Goal: Information Seeking & Learning: Learn about a topic

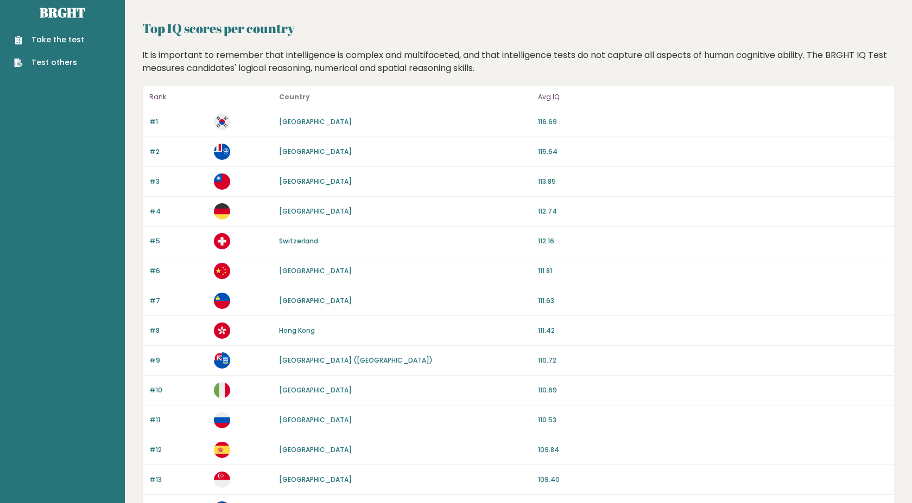
scroll to position [17, 0]
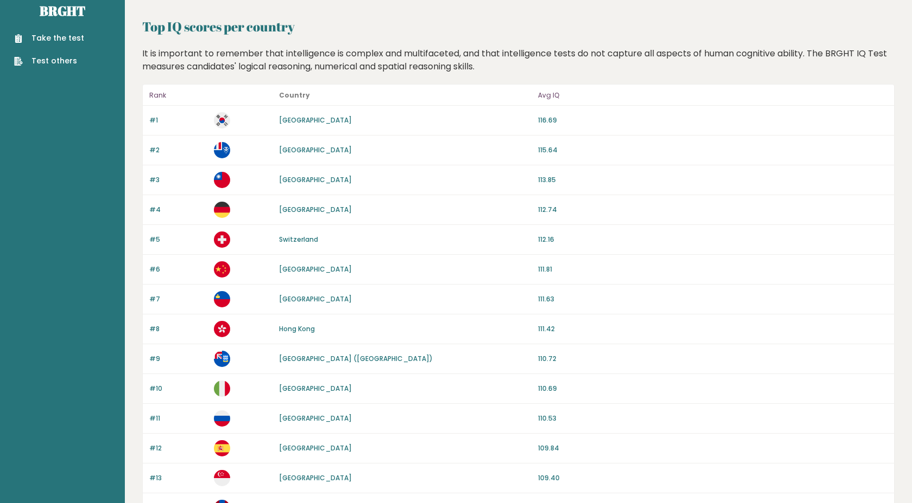
click at [336, 150] on link "French Southern Territories" at bounding box center [315, 149] width 73 height 9
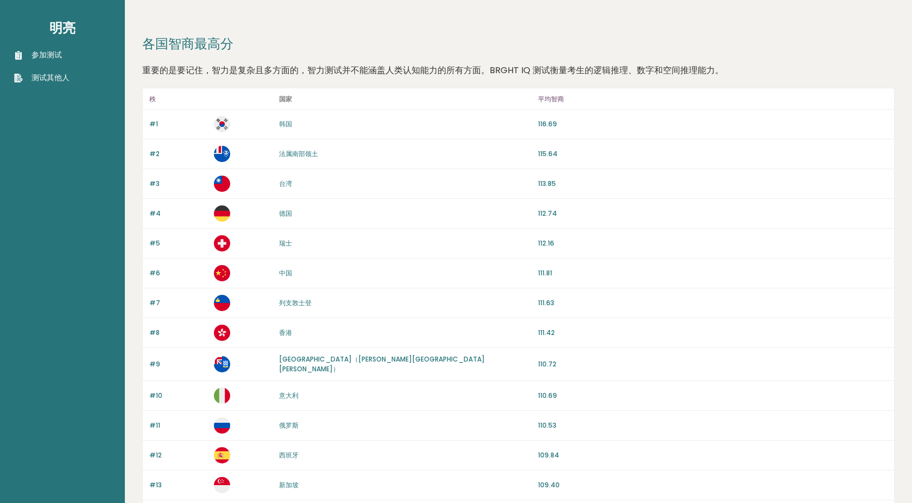
click at [482, 75] on font "重要的是要记住，智力是复杂且多方面的，智力测试并不能涵盖人类认知能力的所有方面。BRGHT IQ 测试衡量考生的逻辑推理、数字和空间推理能力。" at bounding box center [432, 70] width 581 height 12
click at [283, 275] on font "中国" at bounding box center [285, 273] width 13 height 9
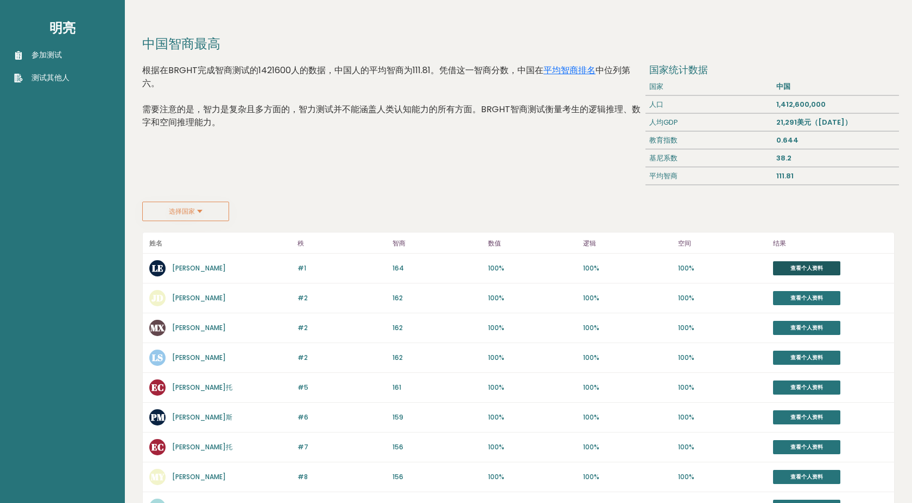
click at [790, 265] on font "查看个人资料" at bounding box center [806, 268] width 33 height 8
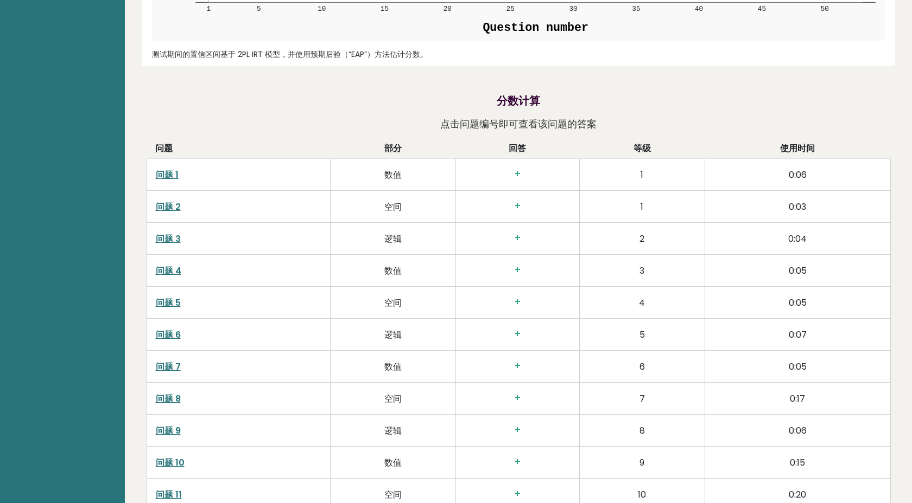
scroll to position [1423, 0]
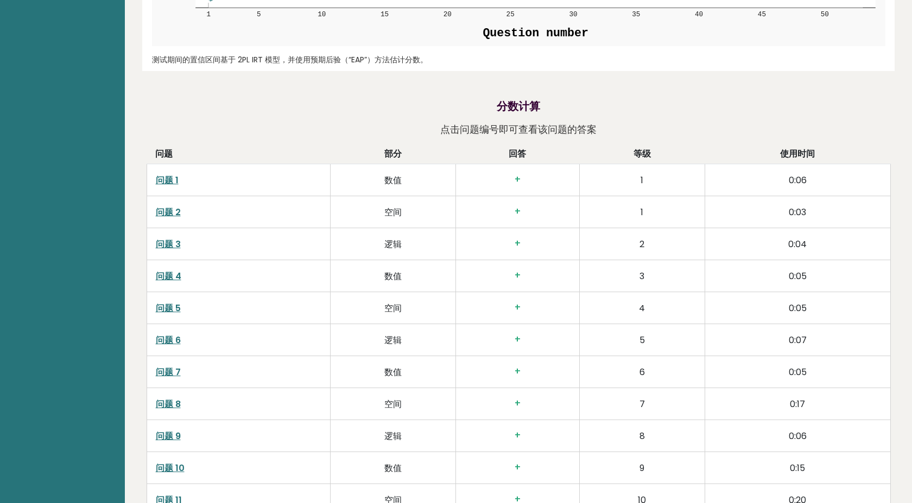
click at [173, 183] on font "问题 1" at bounding box center [167, 180] width 23 height 12
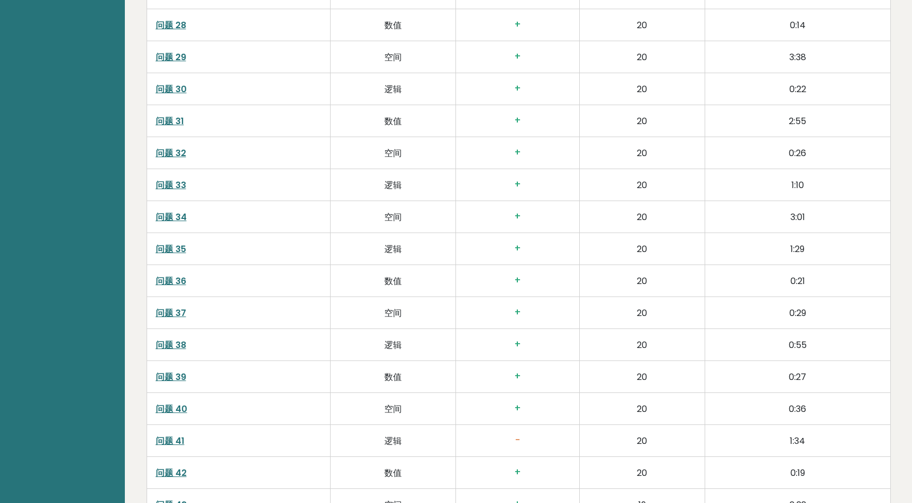
scroll to position [2816, 0]
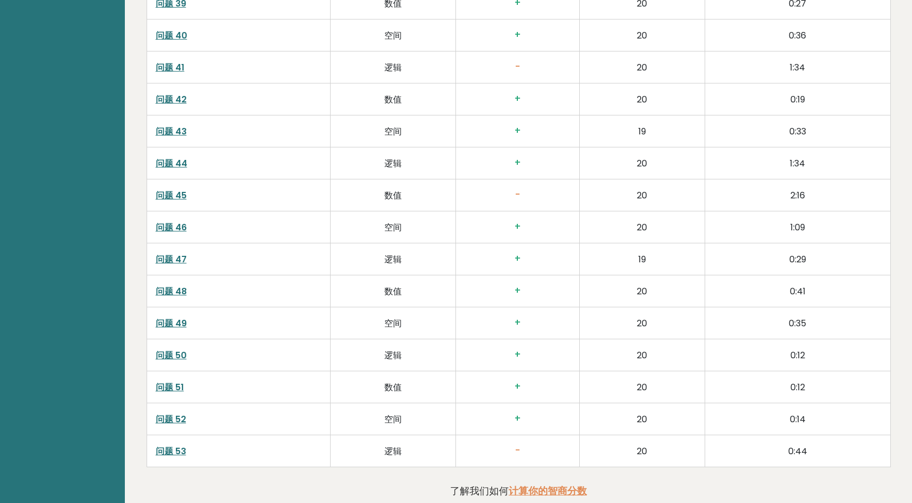
click at [175, 454] on font "问题 53" at bounding box center [171, 451] width 30 height 12
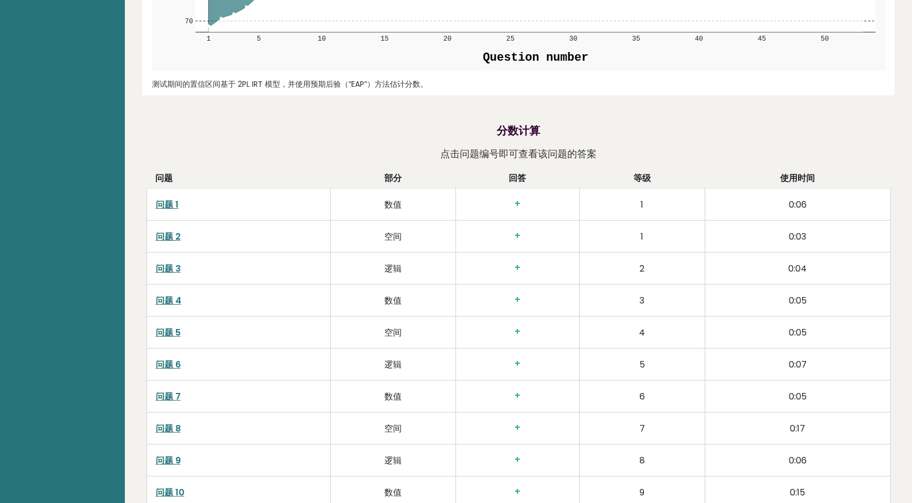
scroll to position [1404, 0]
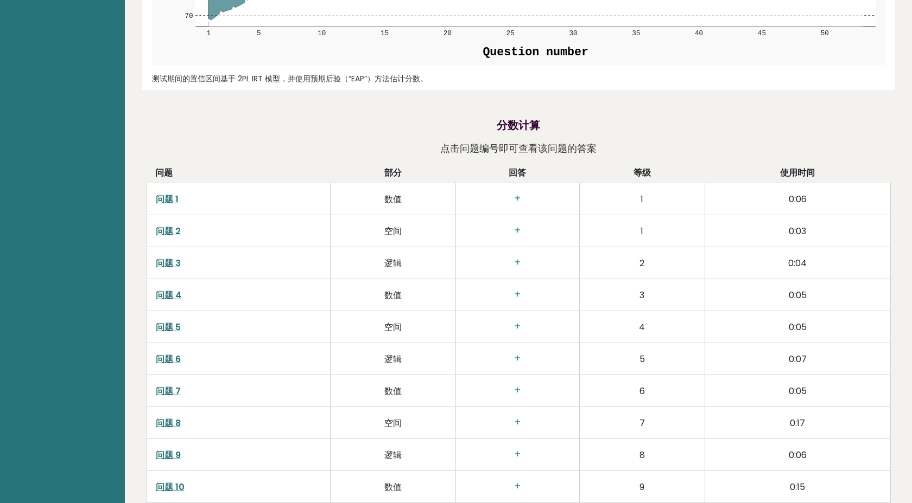
click at [170, 235] on font "问题 2" at bounding box center [168, 231] width 25 height 12
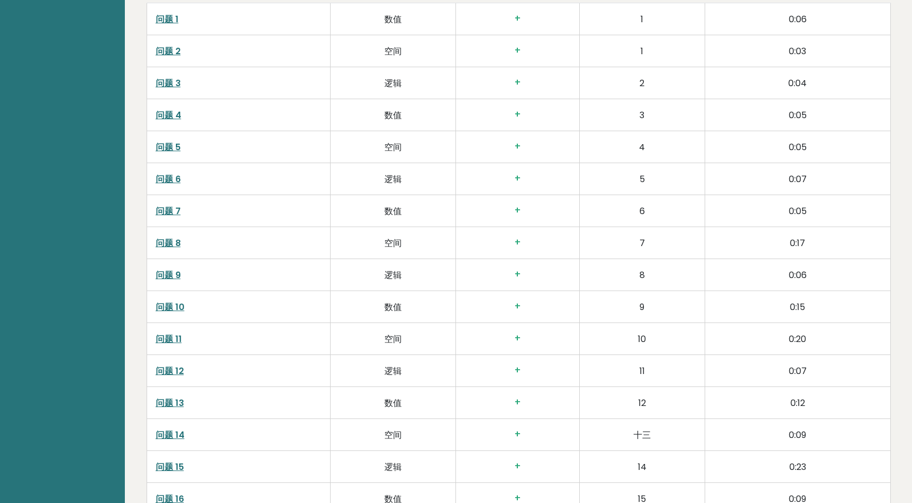
scroll to position [1600, 0]
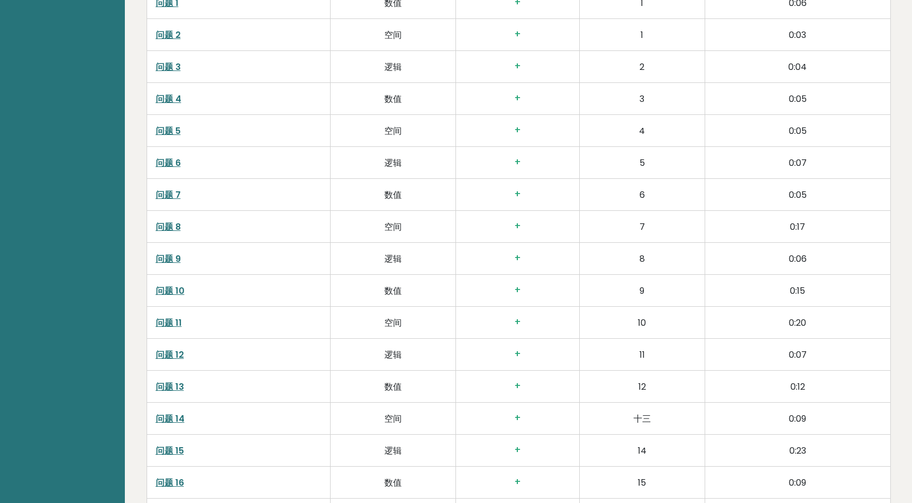
click at [168, 231] on font "问题 8" at bounding box center [168, 227] width 25 height 12
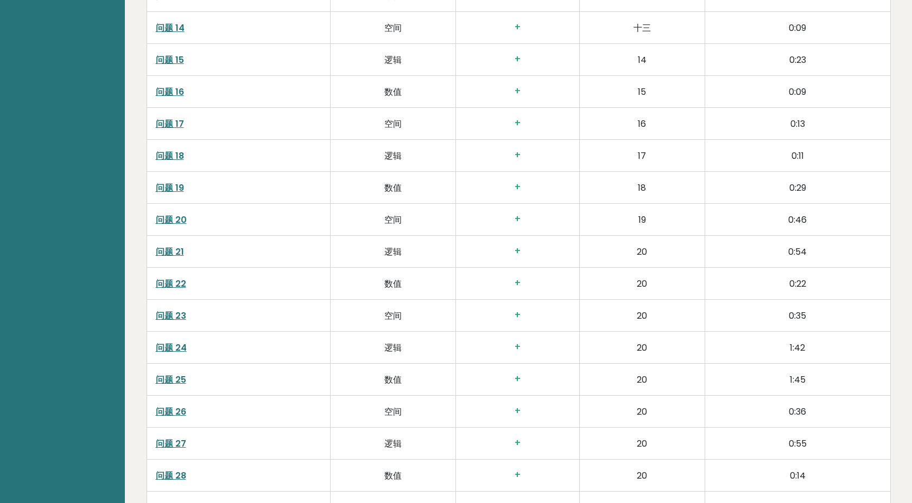
scroll to position [2049, 0]
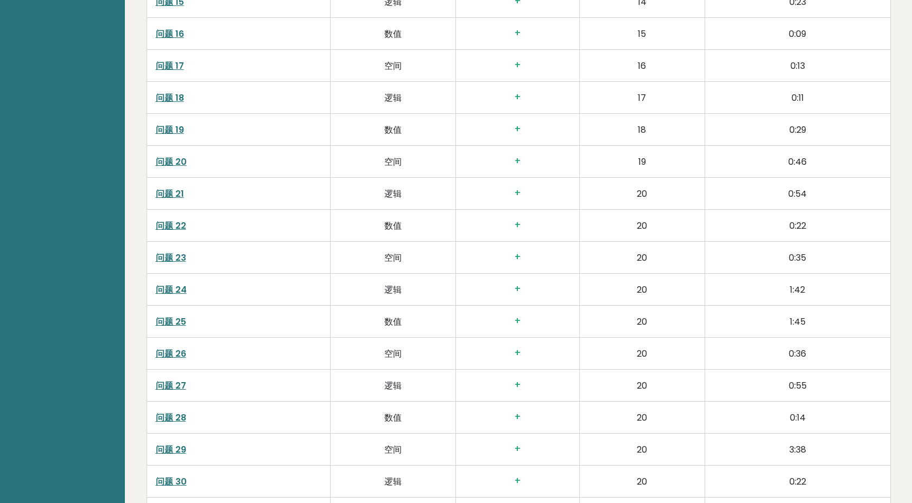
click at [174, 290] on font "问题 24" at bounding box center [171, 290] width 31 height 12
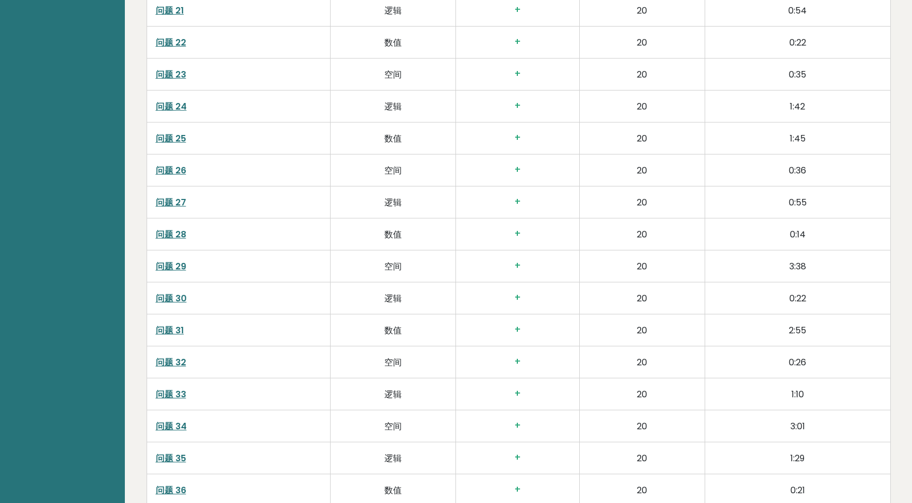
scroll to position [2234, 0]
click at [173, 268] on font "问题 29" at bounding box center [171, 265] width 30 height 12
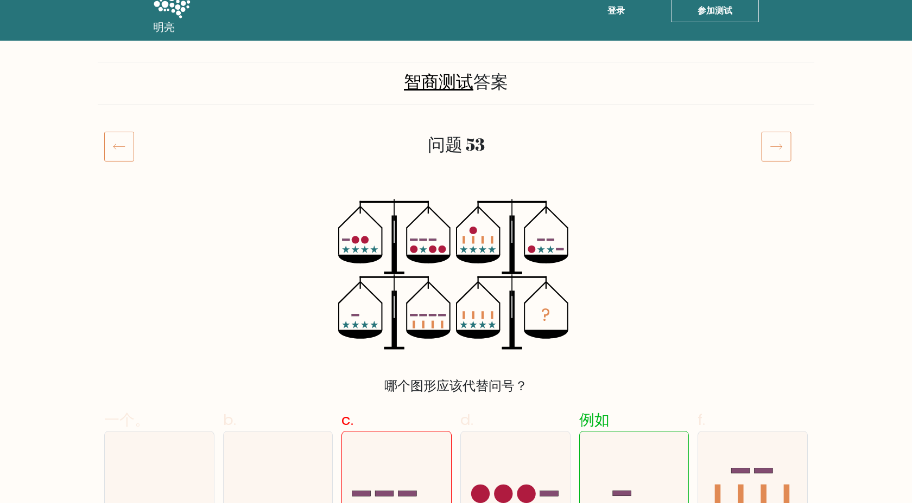
scroll to position [22, 0]
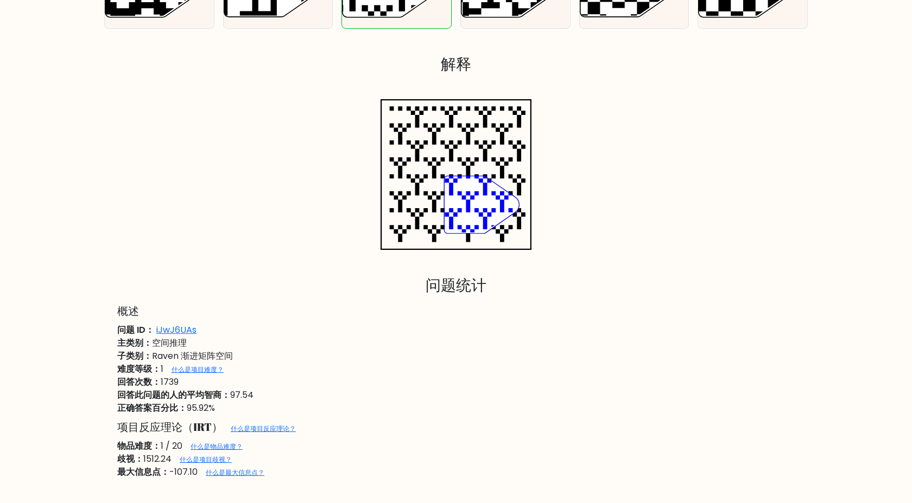
scroll to position [833, 0]
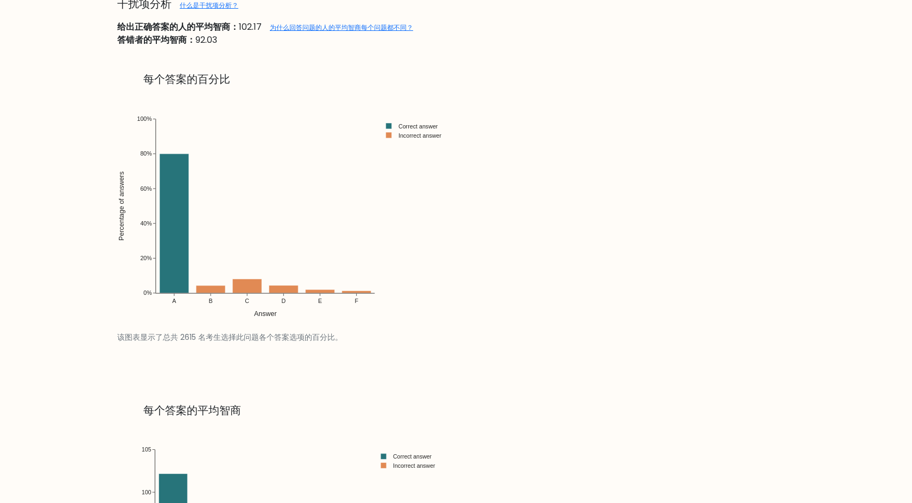
scroll to position [1255, 0]
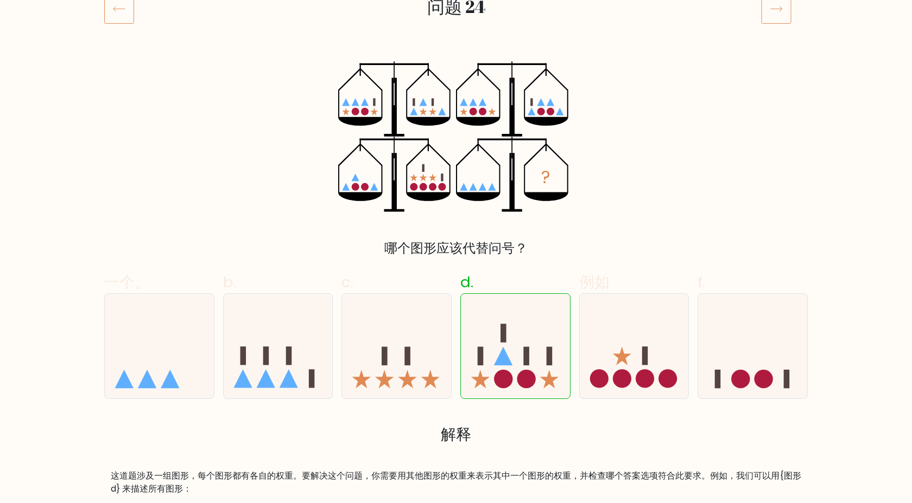
scroll to position [176, 0]
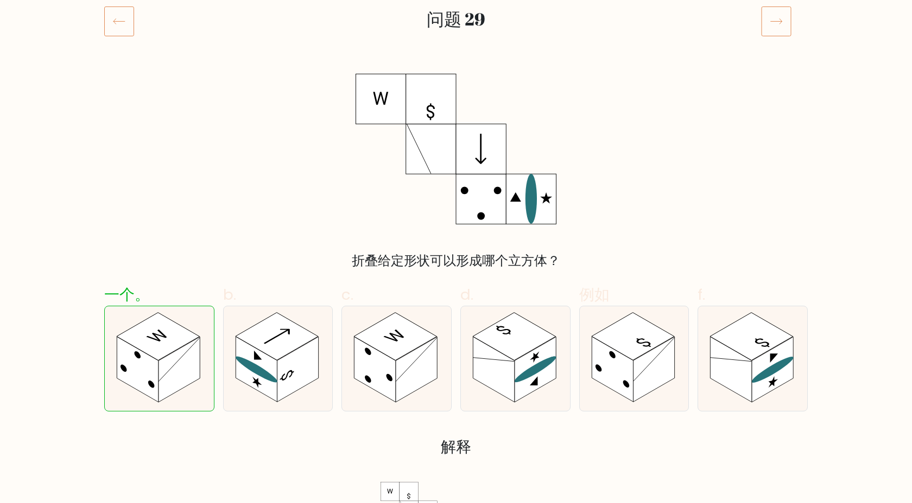
scroll to position [172, 0]
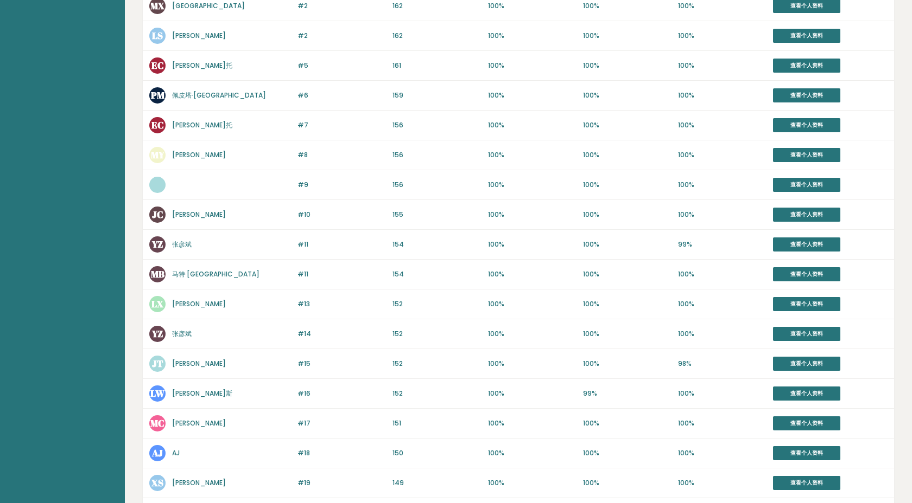
scroll to position [417, 0]
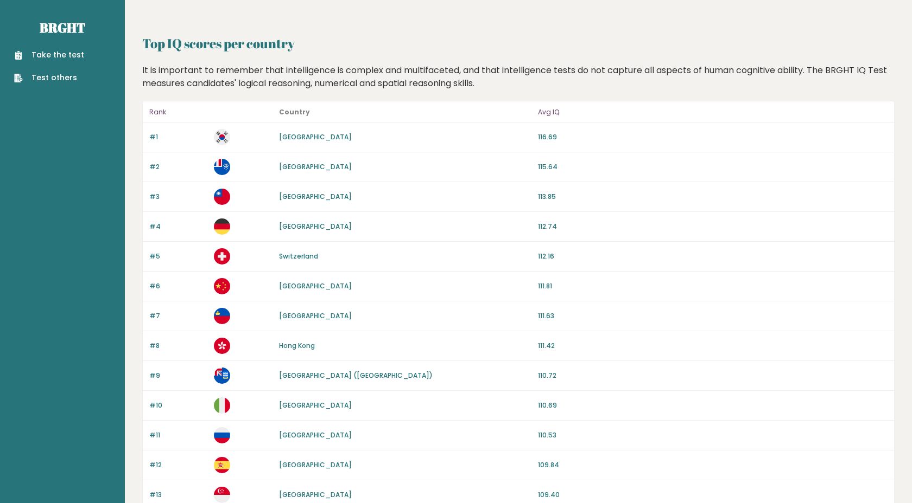
click at [296, 165] on link "French Southern Territories" at bounding box center [315, 166] width 73 height 9
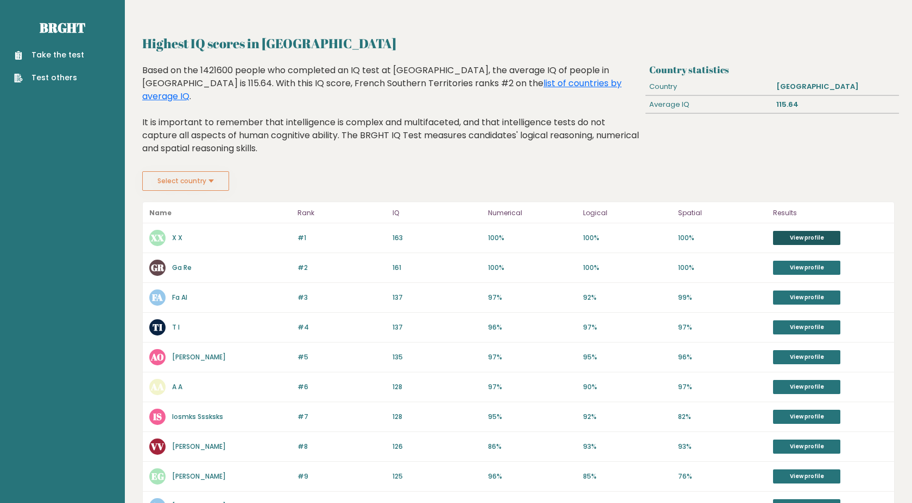
click at [818, 231] on link "View profile" at bounding box center [806, 238] width 67 height 14
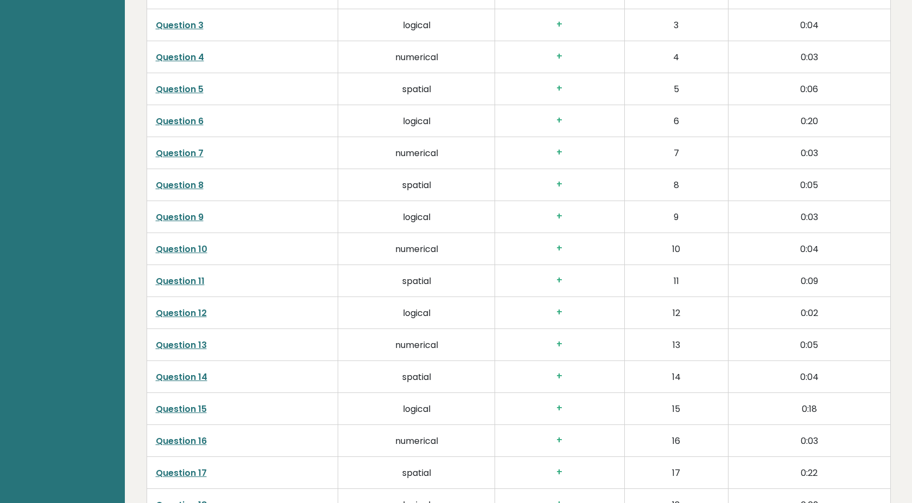
scroll to position [1679, 0]
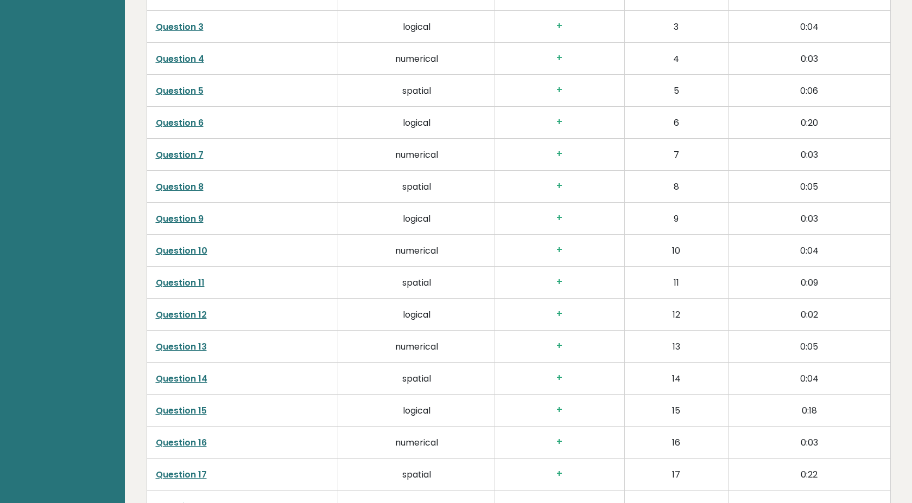
click at [701, 28] on td "3" at bounding box center [676, 26] width 104 height 32
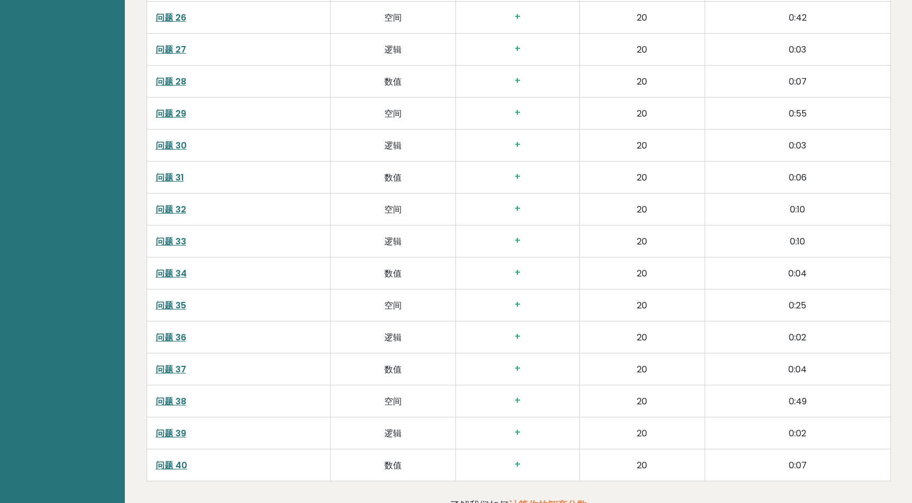
scroll to position [2468, 0]
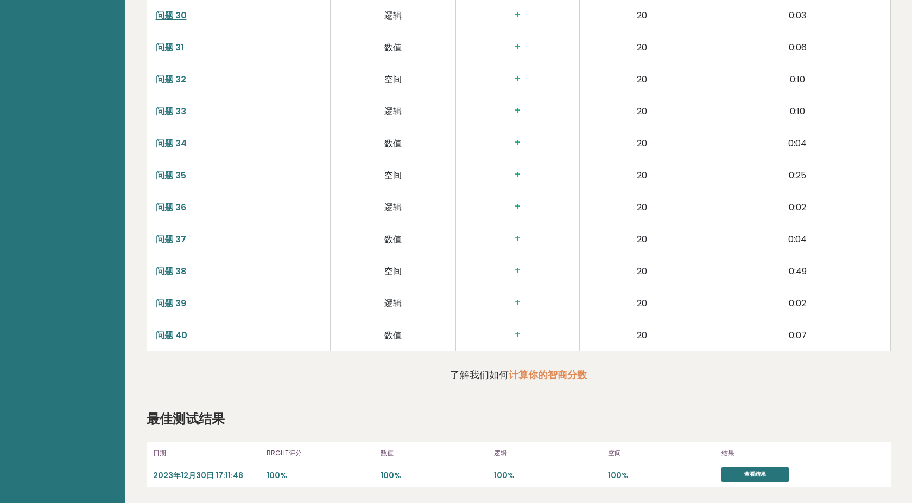
click at [628, 219] on td "20" at bounding box center [641, 207] width 125 height 32
click at [177, 306] on font "问题 39" at bounding box center [171, 303] width 30 height 12
click at [167, 333] on font "问题 40" at bounding box center [171, 335] width 31 height 12
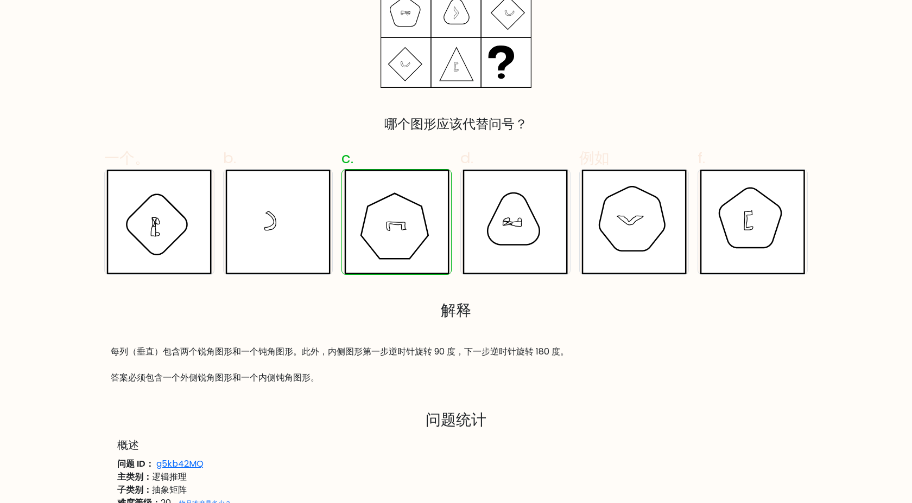
scroll to position [278, 0]
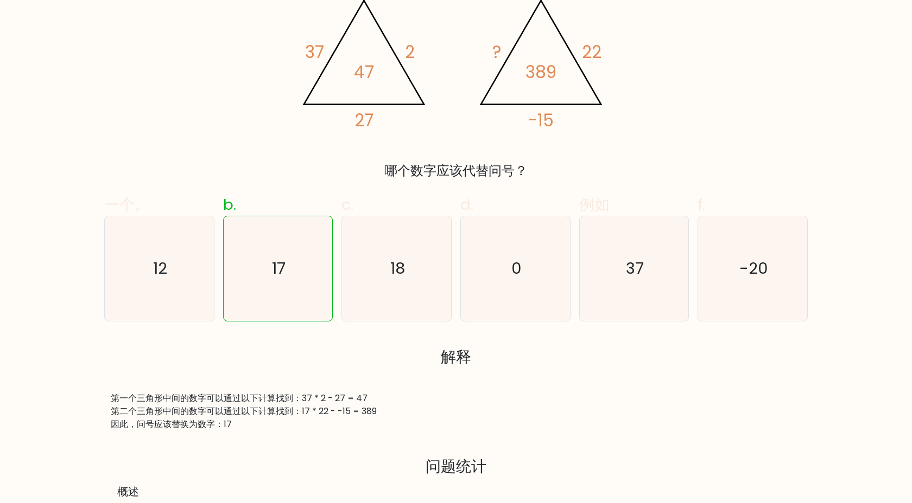
scroll to position [224, 0]
